Goal: Transaction & Acquisition: Purchase product/service

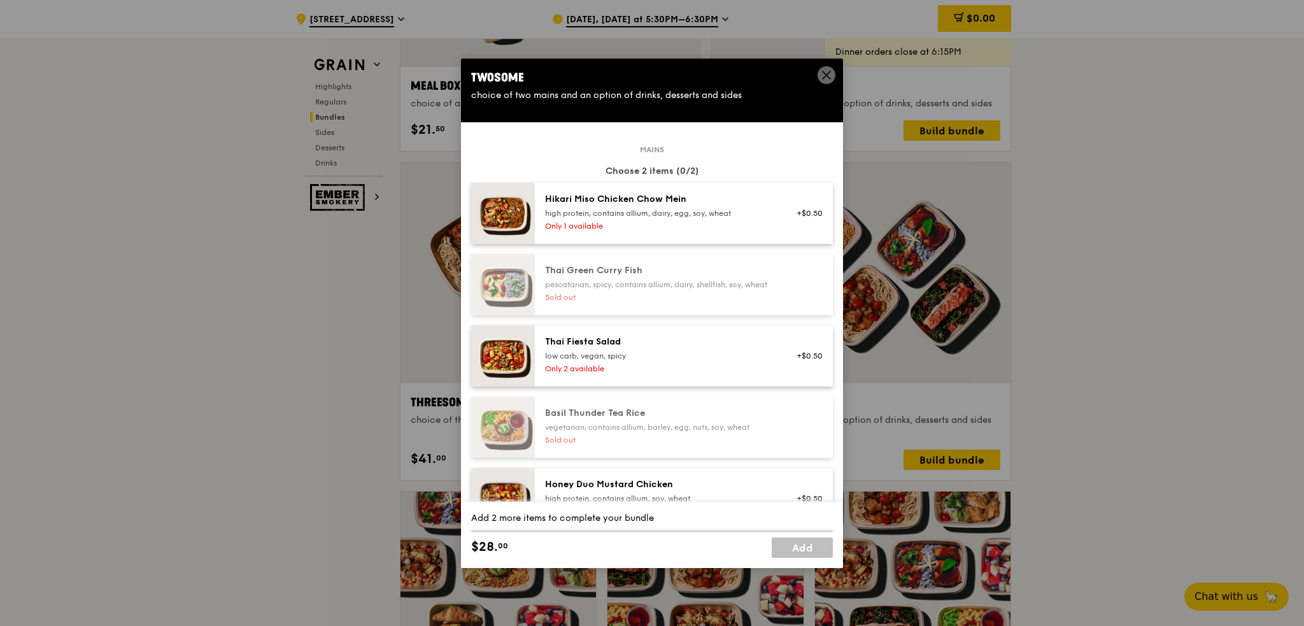
scroll to position [509, 0]
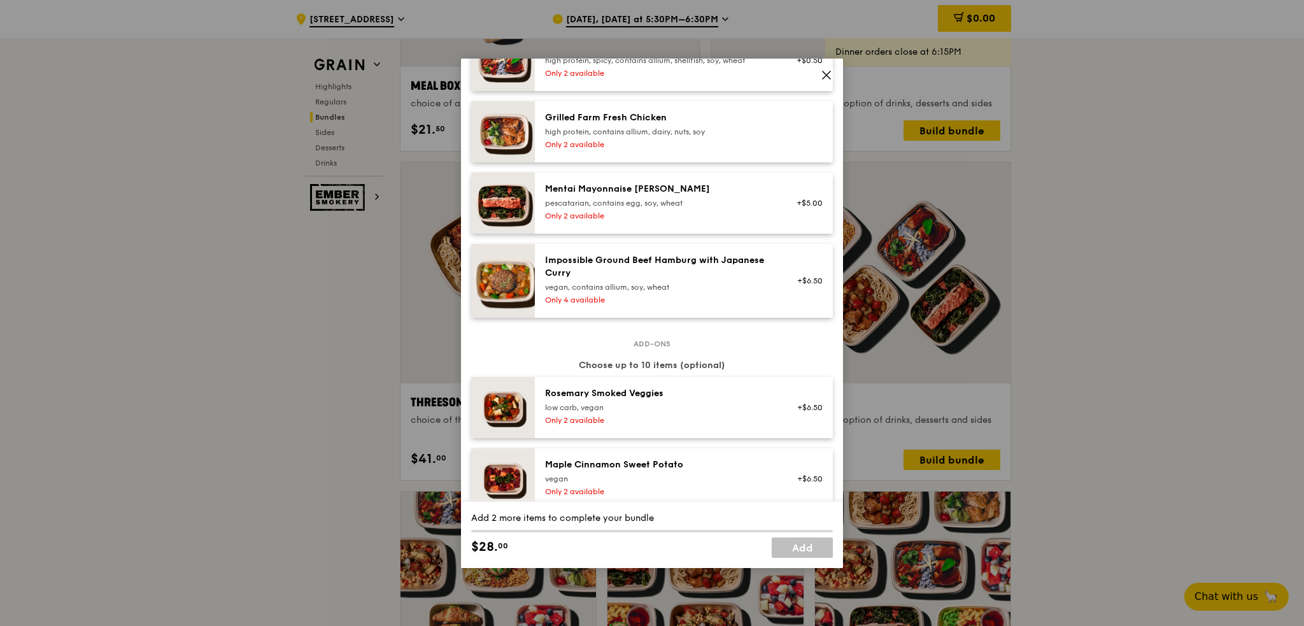
click at [826, 76] on icon at bounding box center [827, 75] width 8 height 8
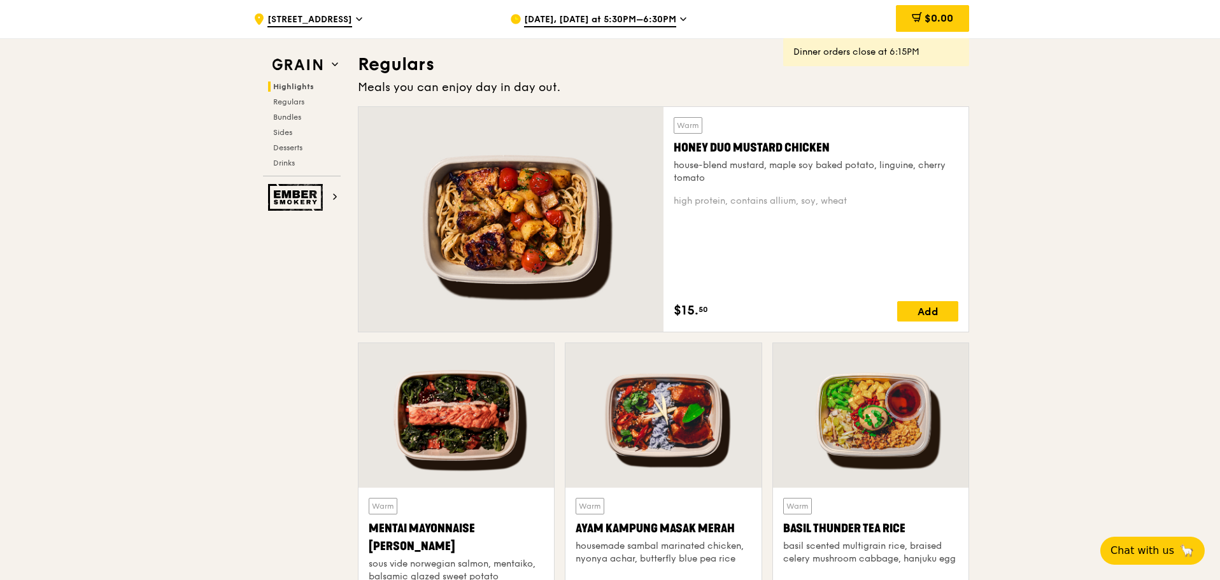
scroll to position [804, 0]
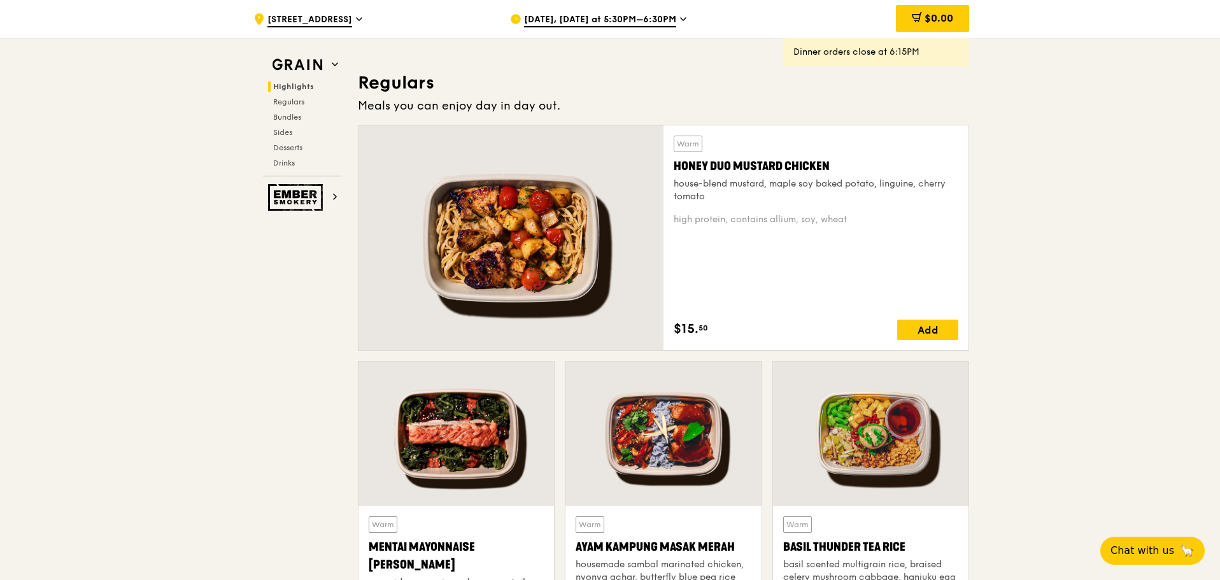
click at [733, 185] on div "house-blend mustard, maple soy baked potato, linguine, cherry tomato" at bounding box center [816, 190] width 285 height 25
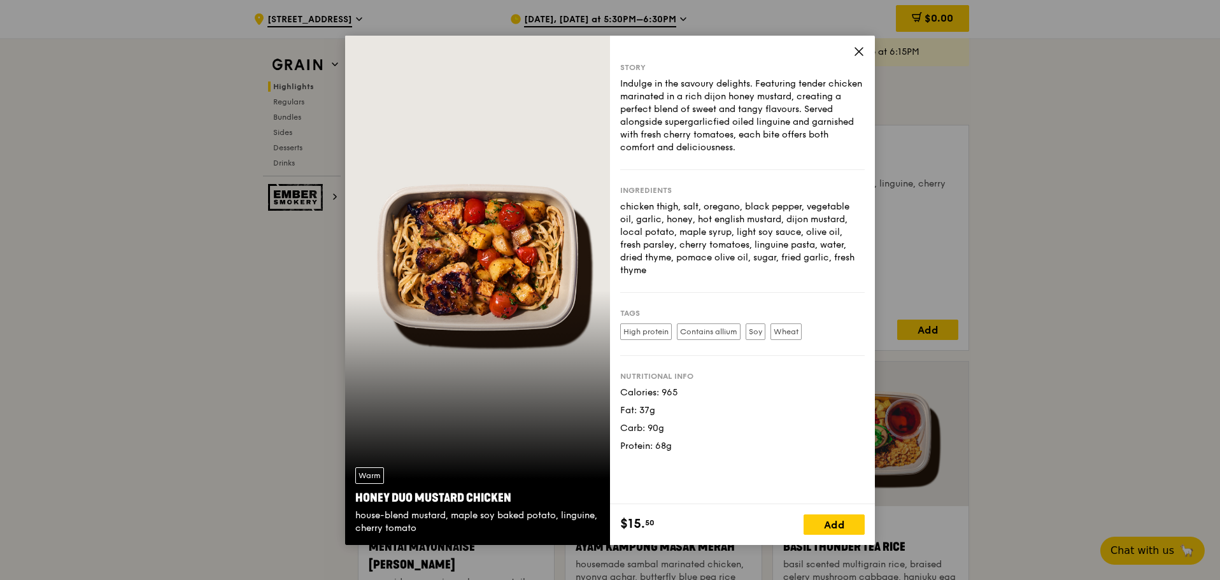
click at [857, 50] on icon at bounding box center [858, 51] width 11 height 11
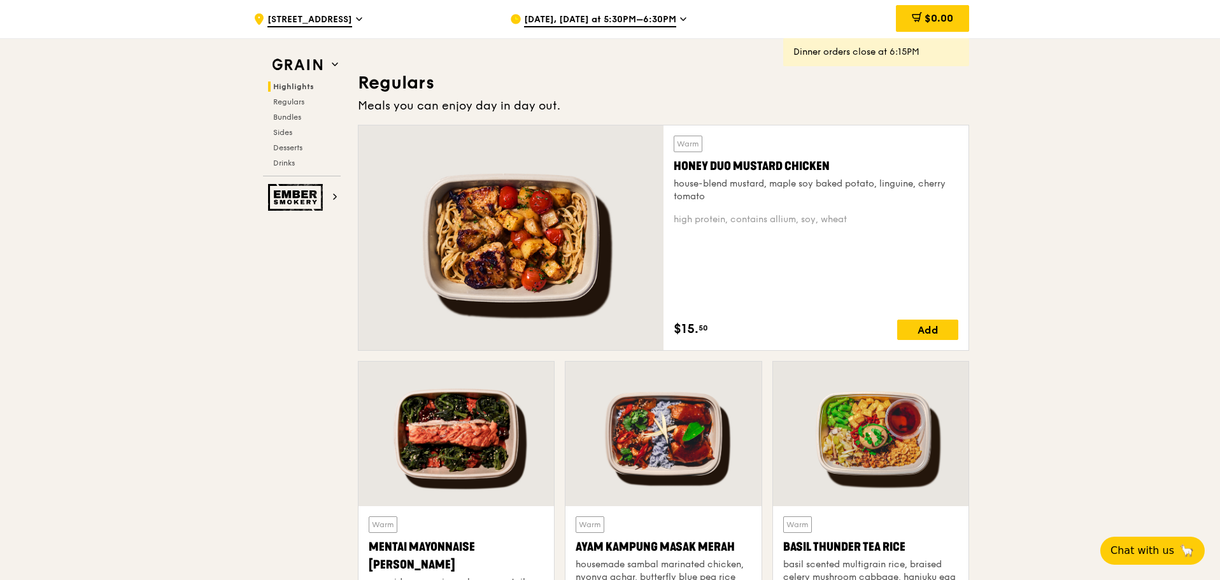
drag, startPoint x: 704, startPoint y: 197, endPoint x: 673, endPoint y: 188, distance: 32.4
click at [673, 188] on div "Warm Honey Duo Mustard Chicken house-blend mustard, maple soy baked potato, lin…" at bounding box center [815, 237] width 305 height 225
copy div "house-blend mustard, maple soy baked potato, linguine, cherry tomato"
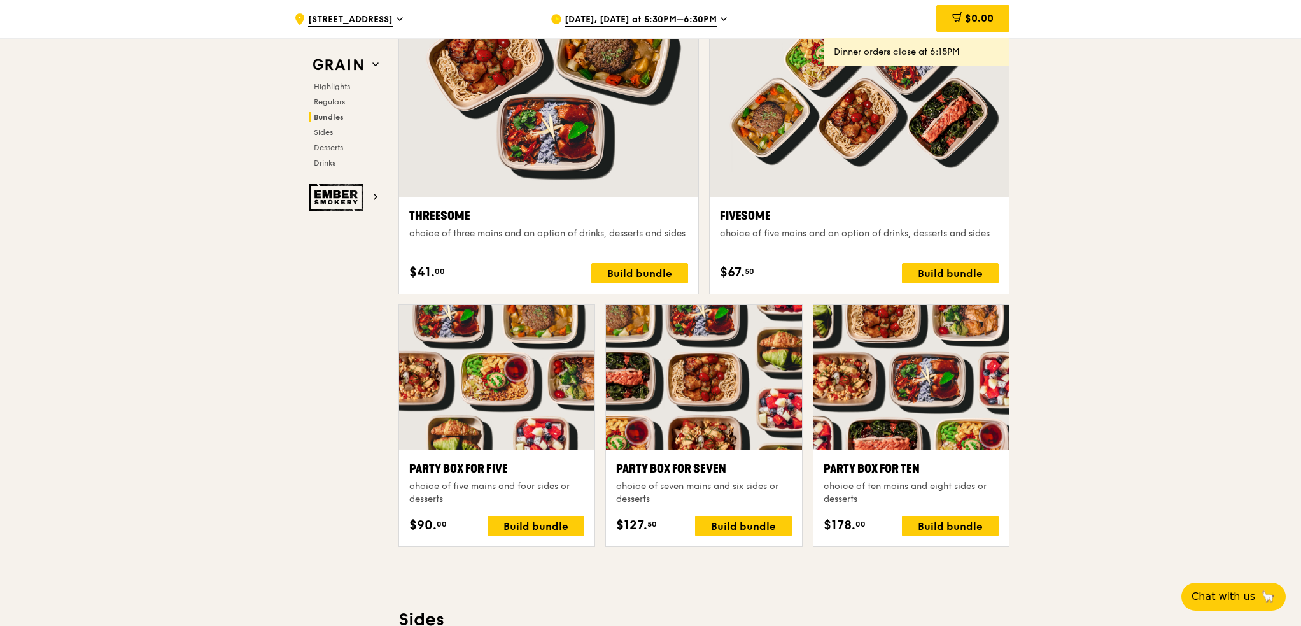
scroll to position [2268, 0]
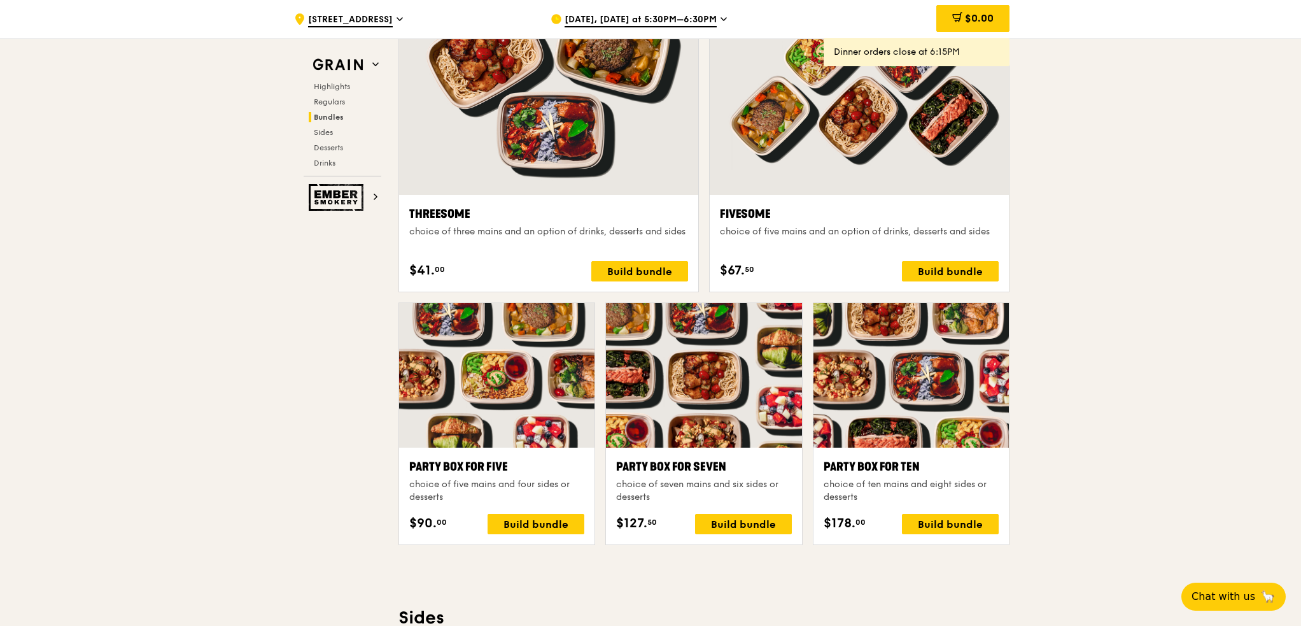
click at [1065, 177] on div ".cls-1 { fill: none; stroke: #fff; stroke-linecap: round; stroke-linejoin: roun…" at bounding box center [650, 451] width 1301 height 5363
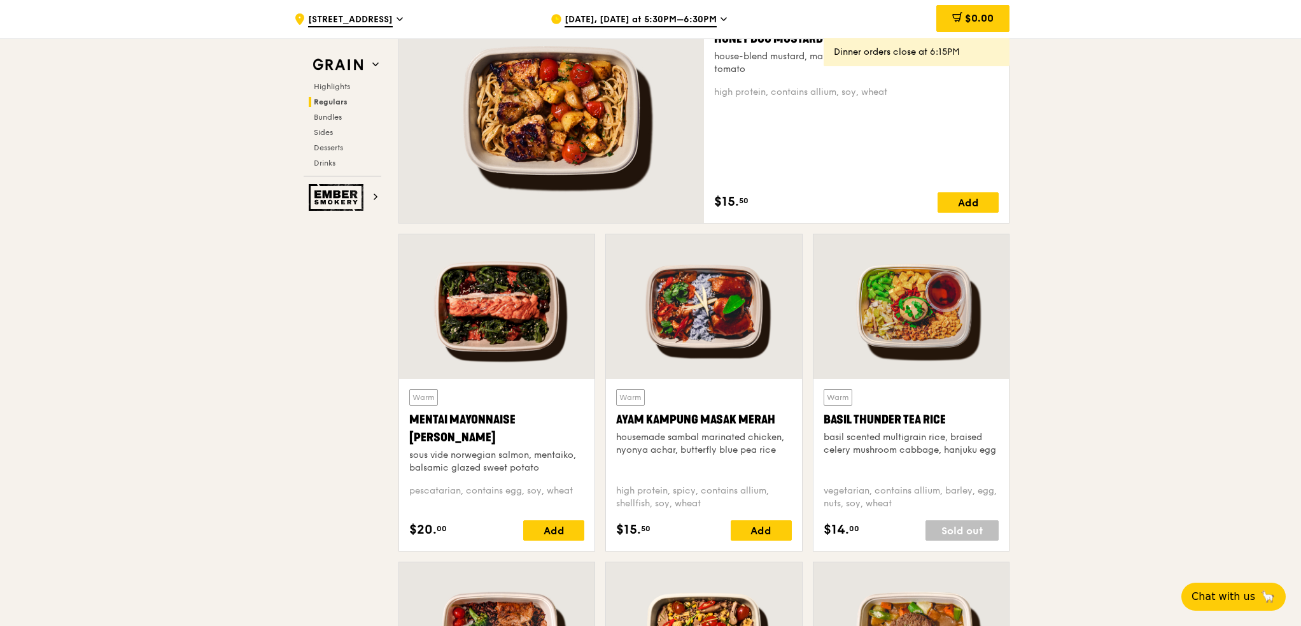
scroll to position [804, 0]
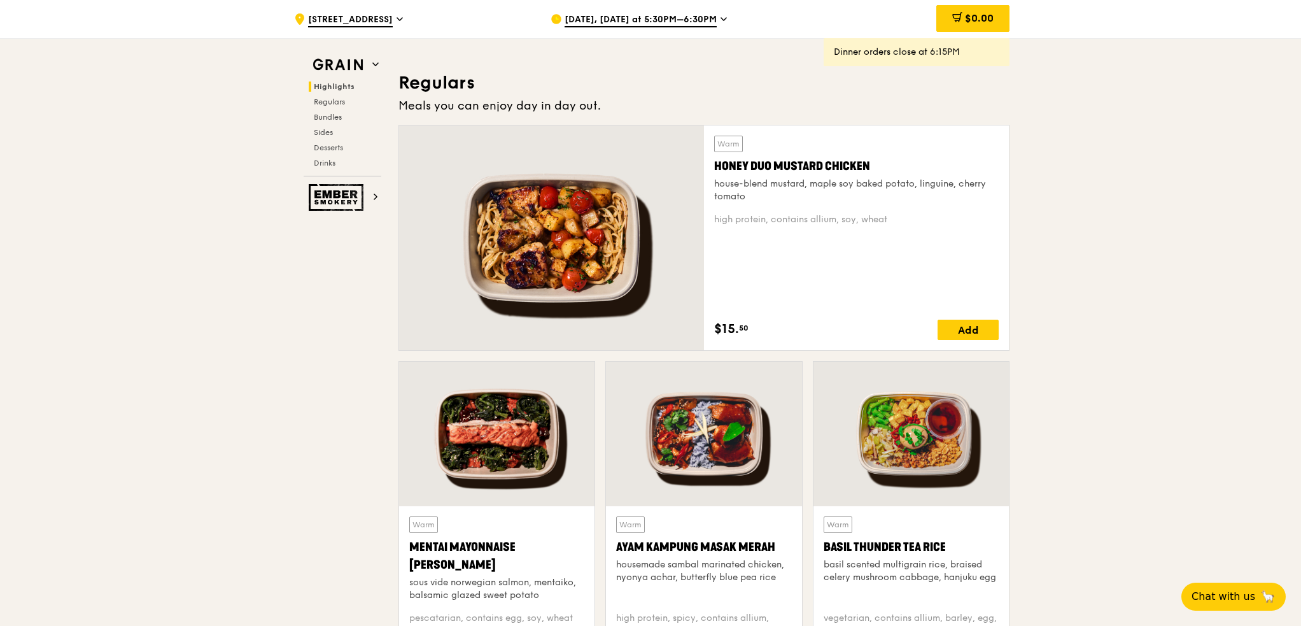
click at [711, 18] on span "[DATE], [DATE] at 5:30PM–6:30PM" at bounding box center [641, 20] width 152 height 14
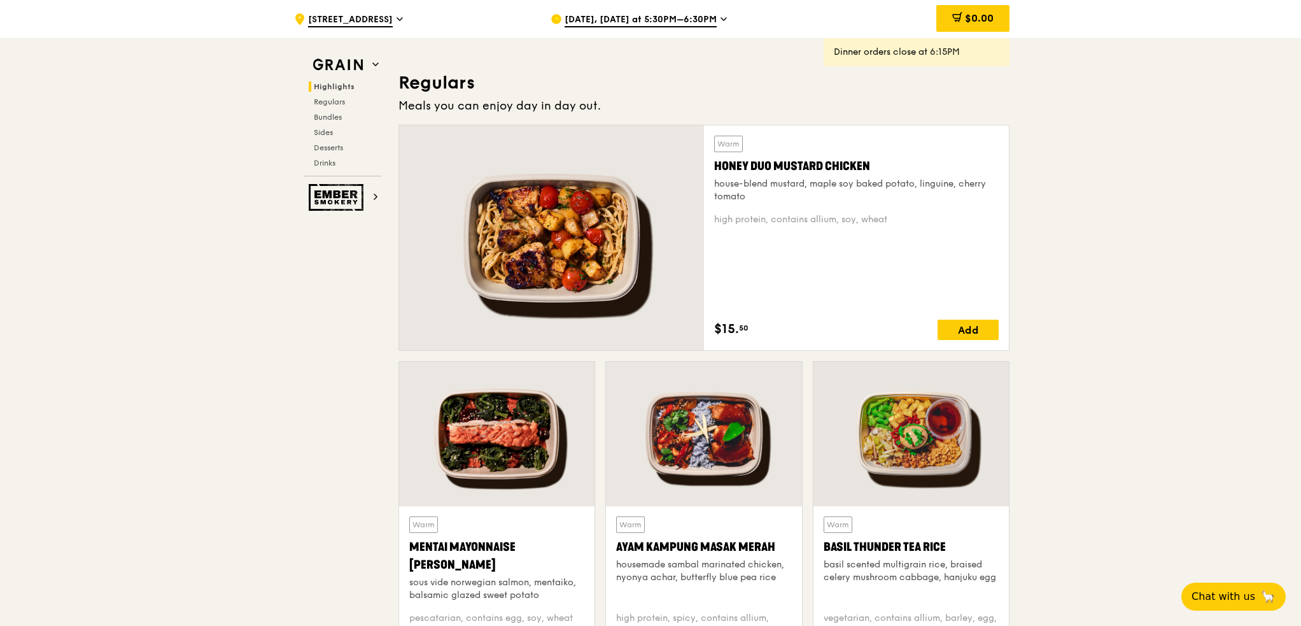
click at [344, 85] on span "Highlights" at bounding box center [334, 86] width 41 height 9
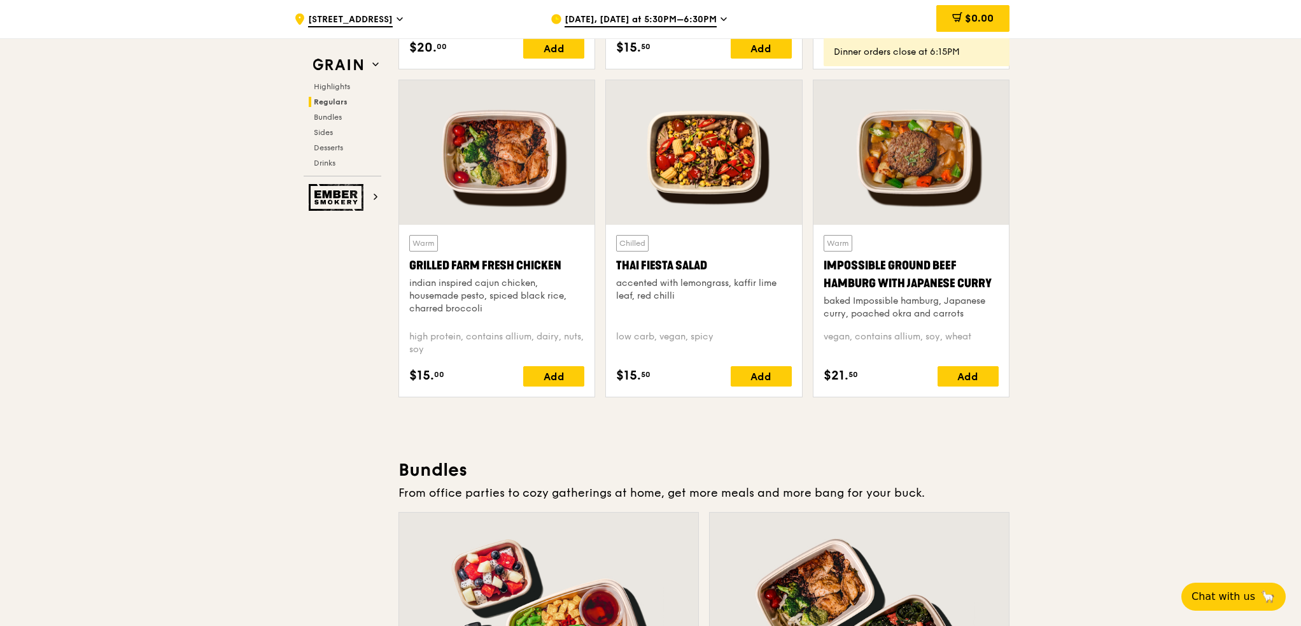
scroll to position [1464, 0]
